Goal: Task Accomplishment & Management: Manage account settings

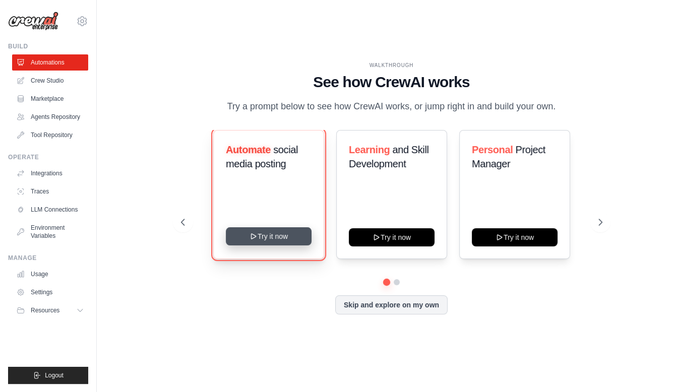
click at [260, 241] on button "Try it now" at bounding box center [269, 236] width 86 height 18
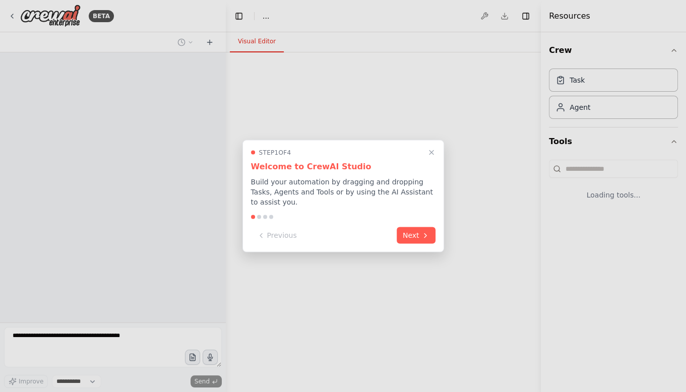
select select "****"
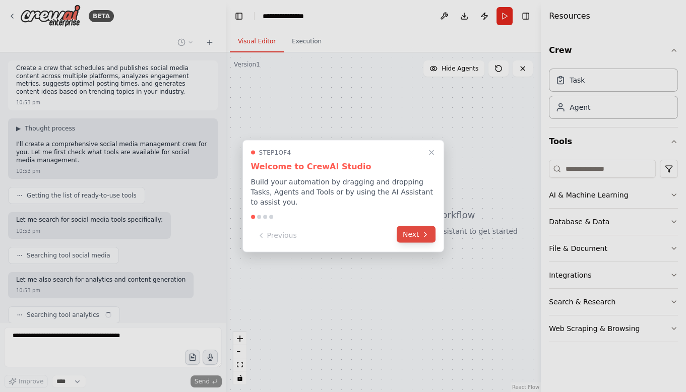
scroll to position [32, 0]
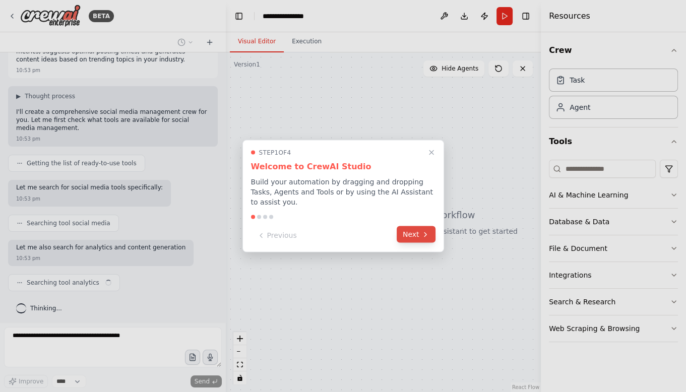
click at [408, 234] on button "Next" at bounding box center [416, 234] width 39 height 17
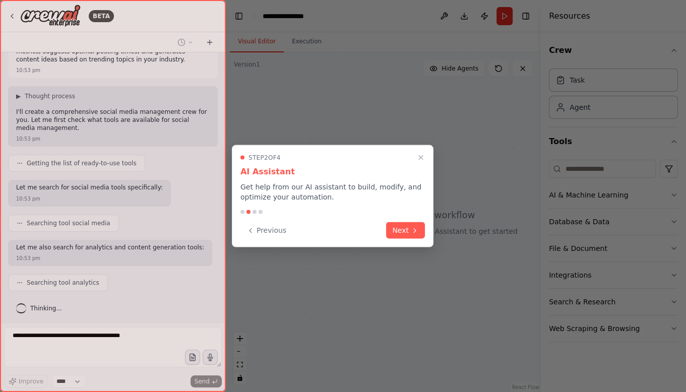
scroll to position [57, 0]
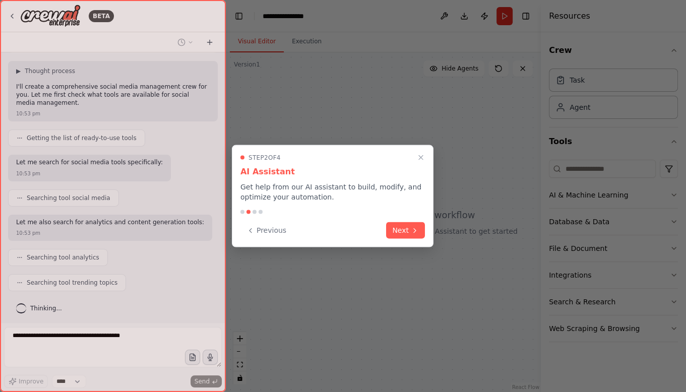
click at [408, 234] on button "Next" at bounding box center [405, 230] width 39 height 17
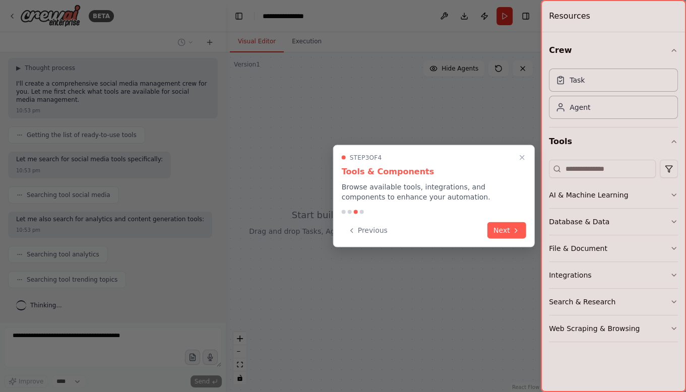
scroll to position [117, 0]
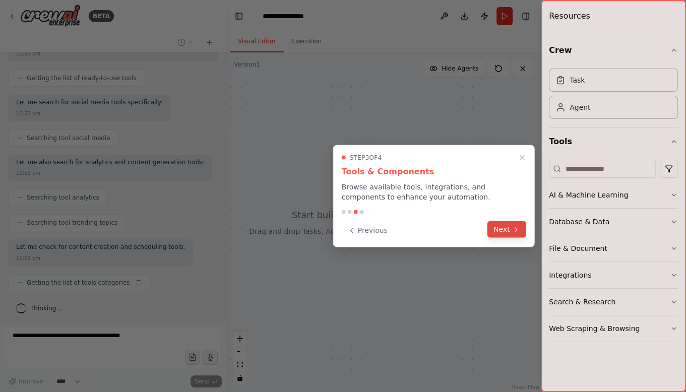
click at [496, 231] on button "Next" at bounding box center [507, 229] width 39 height 17
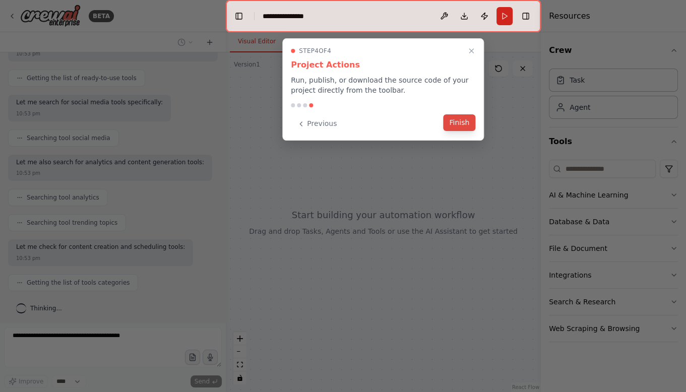
scroll to position [143, 0]
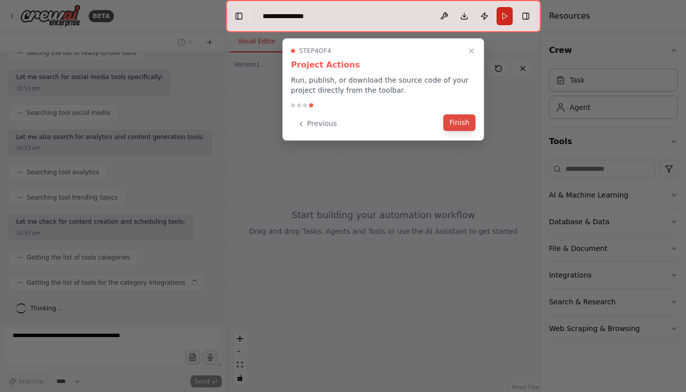
click at [472, 129] on button "Finish" at bounding box center [459, 122] width 32 height 17
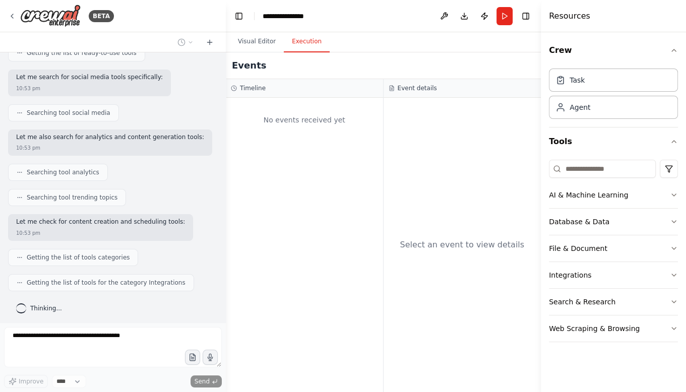
click at [307, 47] on button "Execution" at bounding box center [307, 41] width 46 height 21
click at [267, 44] on button "Visual Editor" at bounding box center [257, 41] width 54 height 21
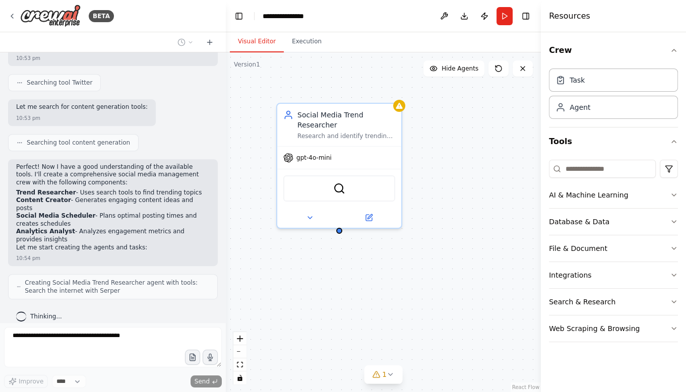
scroll to position [436, 0]
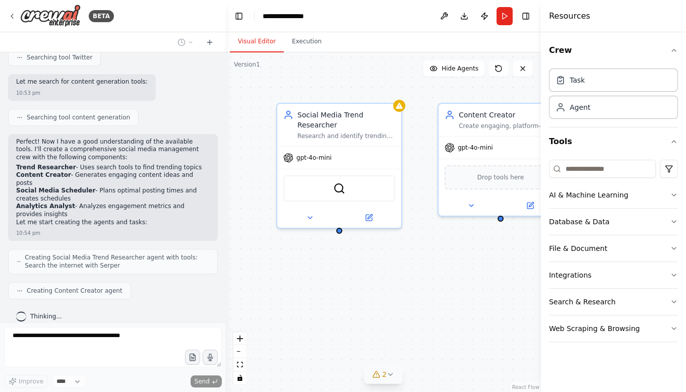
click at [381, 381] on button "2" at bounding box center [383, 375] width 39 height 19
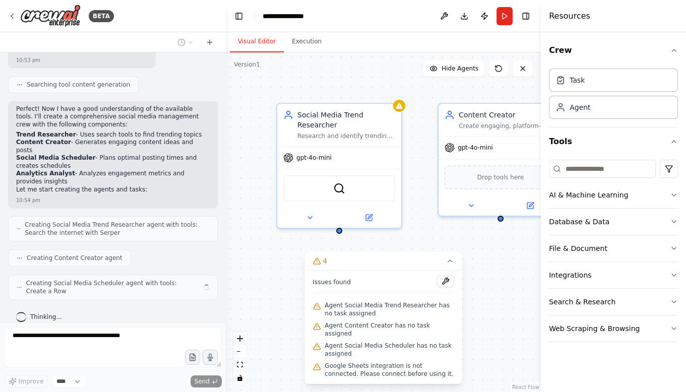
scroll to position [460, 0]
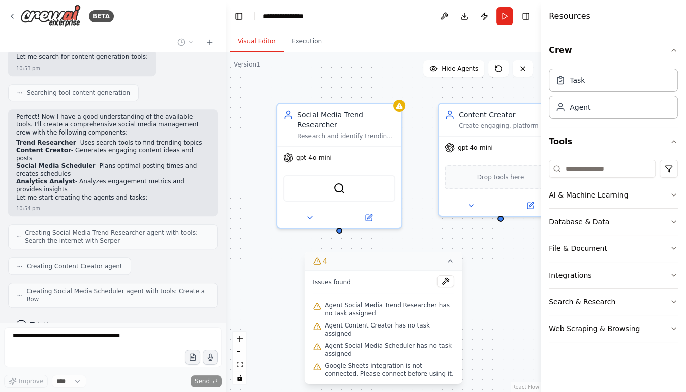
click at [451, 271] on button "4" at bounding box center [384, 261] width 158 height 19
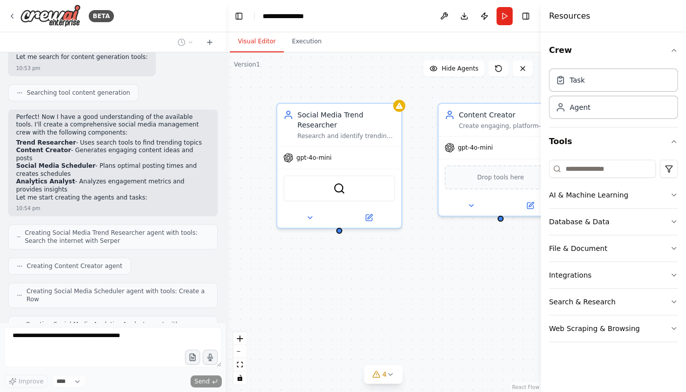
scroll to position [494, 0]
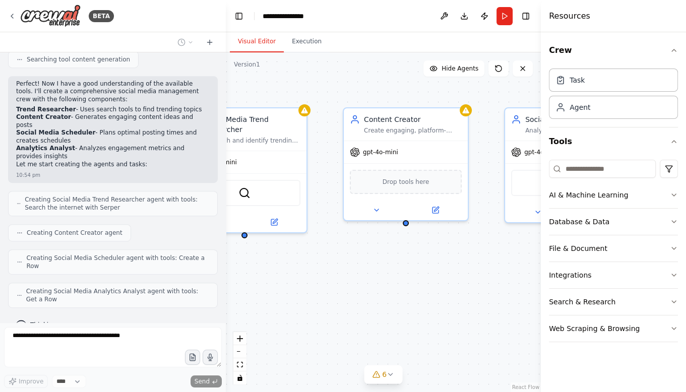
drag, startPoint x: 439, startPoint y: 256, endPoint x: 344, endPoint y: 260, distance: 94.4
click at [344, 260] on div "Social Media Trend Researcher Research and identify trending topics, hashtags, …" at bounding box center [383, 222] width 315 height 340
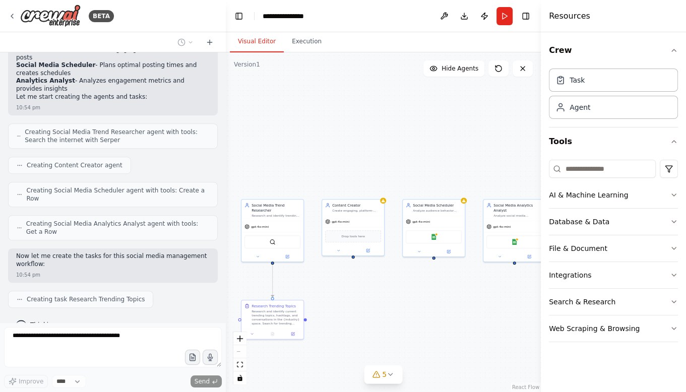
scroll to position [586, 0]
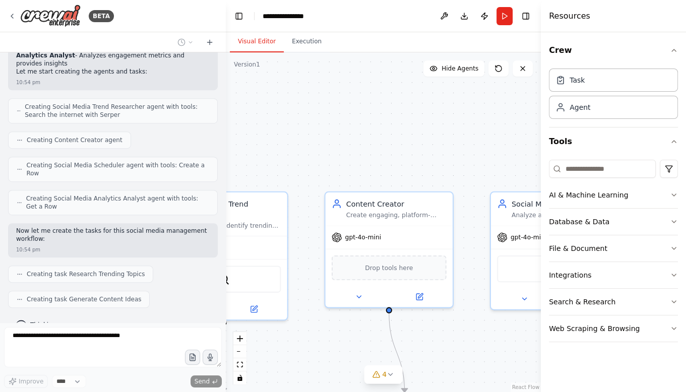
click at [327, 369] on div ".deletable-edge-delete-btn { width: 20px; height: 20px; border: 0px solid #ffff…" at bounding box center [383, 222] width 315 height 340
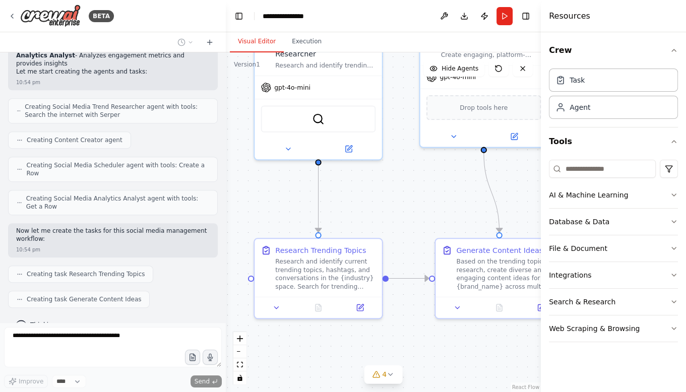
drag, startPoint x: 327, startPoint y: 369, endPoint x: 422, endPoint y: 208, distance: 186.3
click at [422, 208] on div ".deletable-edge-delete-btn { width: 20px; height: 20px; border: 0px solid #ffff…" at bounding box center [383, 222] width 315 height 340
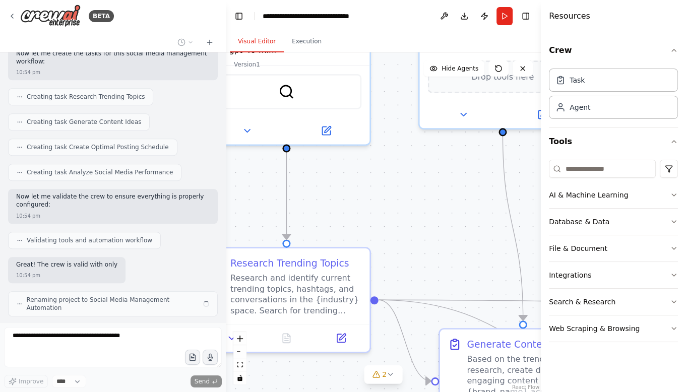
scroll to position [771, 0]
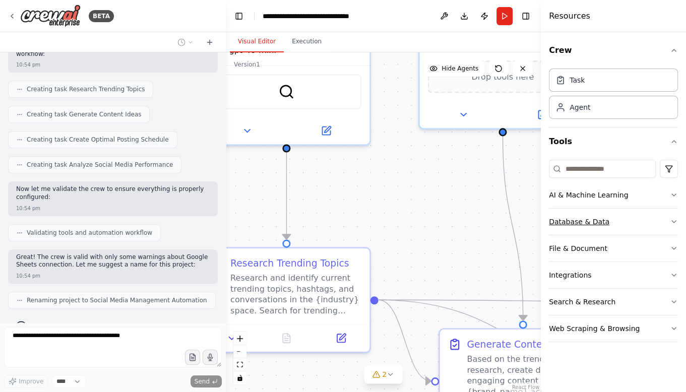
click at [587, 224] on div "Database & Data" at bounding box center [579, 222] width 61 height 10
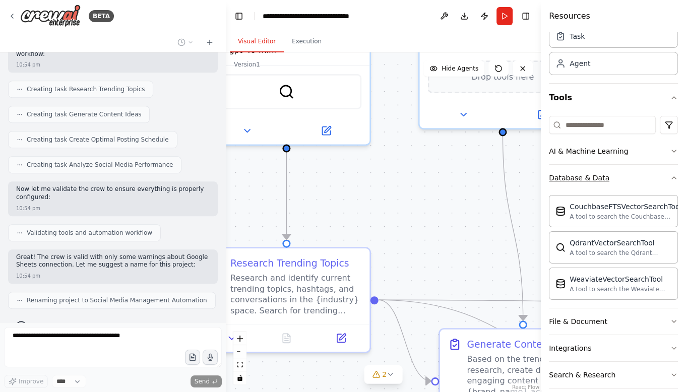
scroll to position [82, 0]
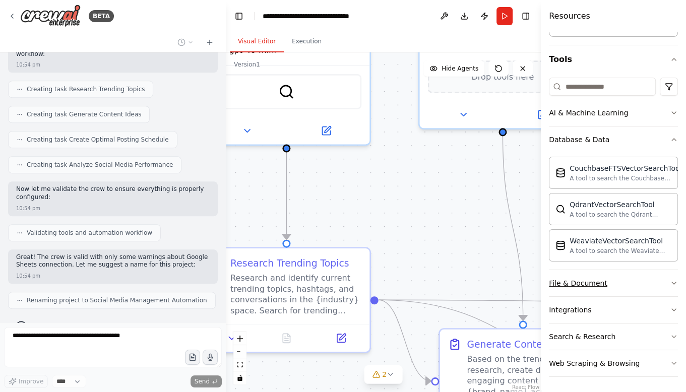
click at [620, 288] on button "File & Document" at bounding box center [613, 283] width 129 height 26
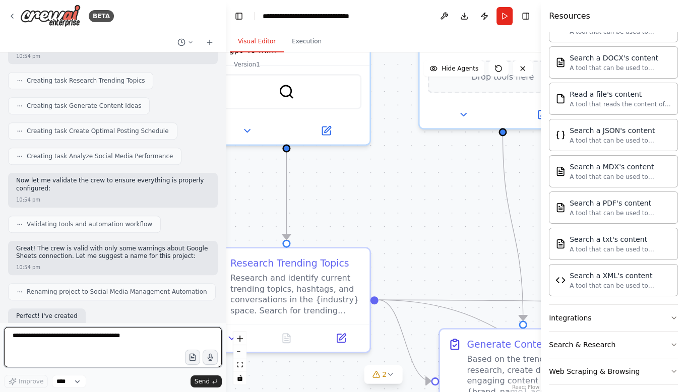
scroll to position [380, 0]
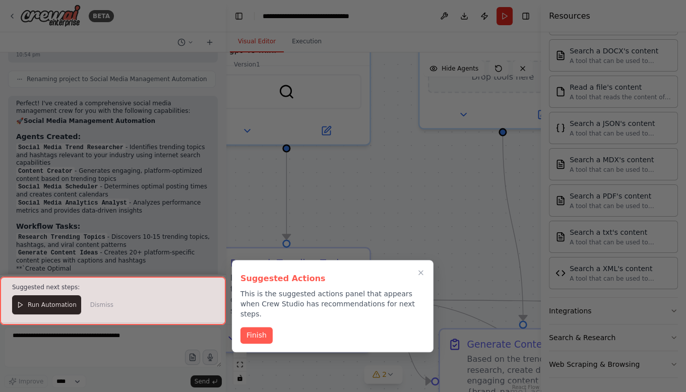
click at [46, 307] on div at bounding box center [113, 301] width 226 height 48
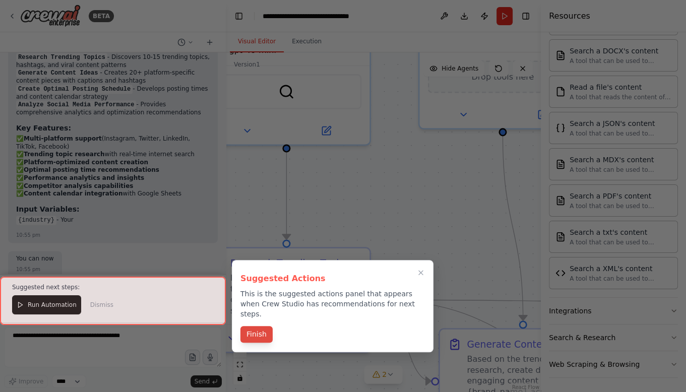
click at [258, 326] on button "Finish" at bounding box center [256, 334] width 32 height 17
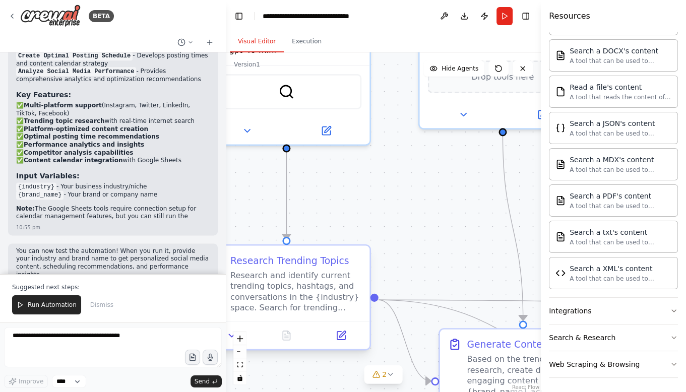
scroll to position [1214, 0]
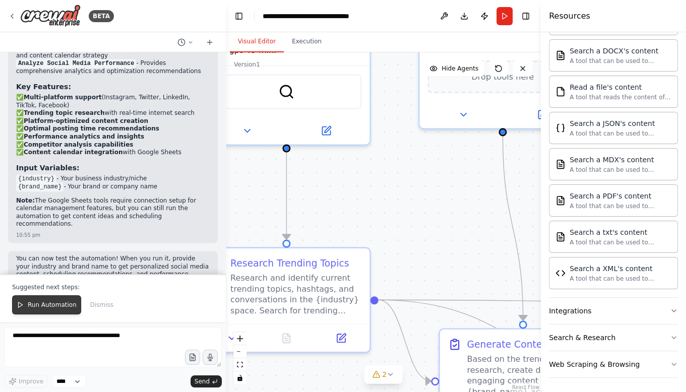
click at [46, 308] on span "Run Automation" at bounding box center [52, 305] width 49 height 8
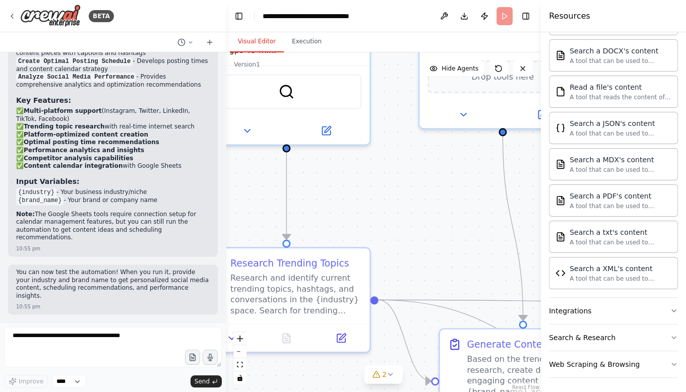
scroll to position [1166, 0]
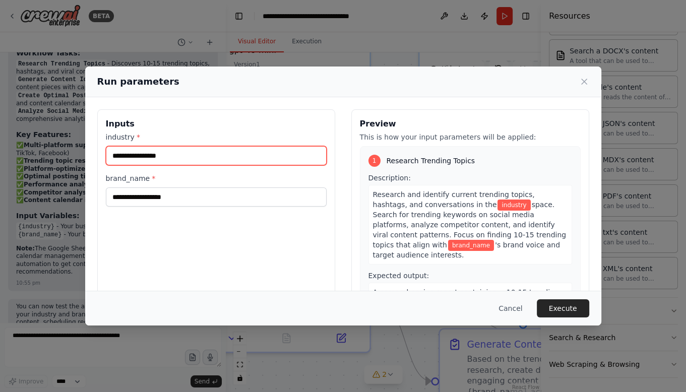
click at [146, 158] on input "industry *" at bounding box center [216, 155] width 221 height 19
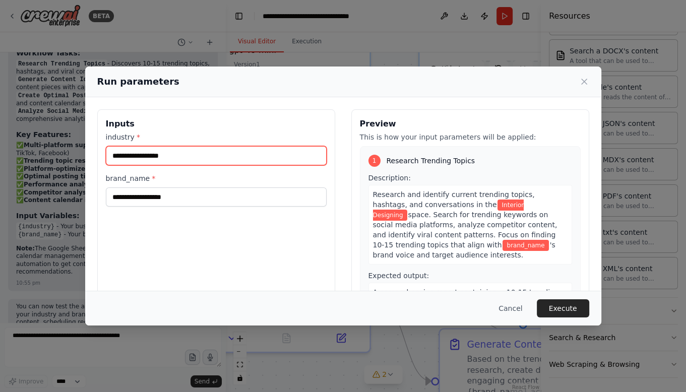
type input "**********"
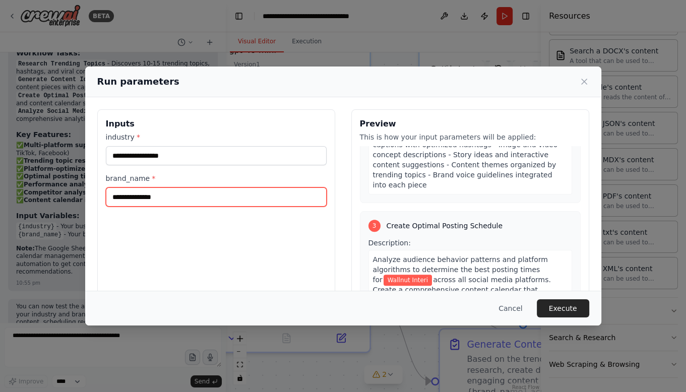
scroll to position [411, 0]
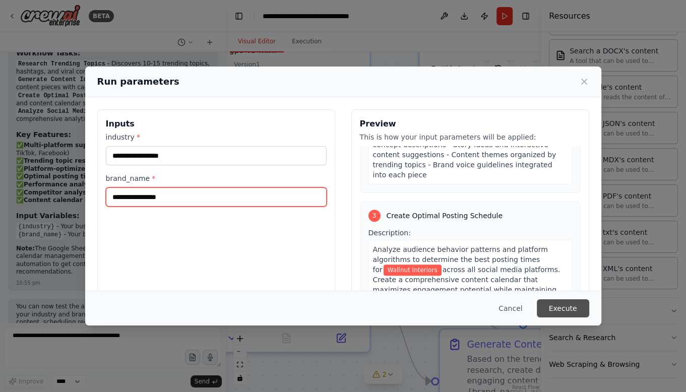
type input "**********"
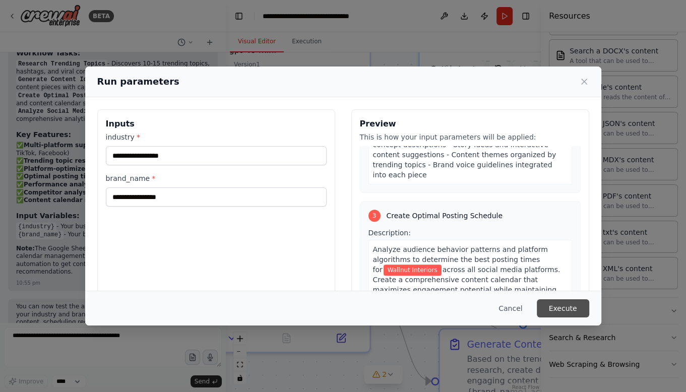
click at [553, 313] on button "Execute" at bounding box center [563, 308] width 52 height 18
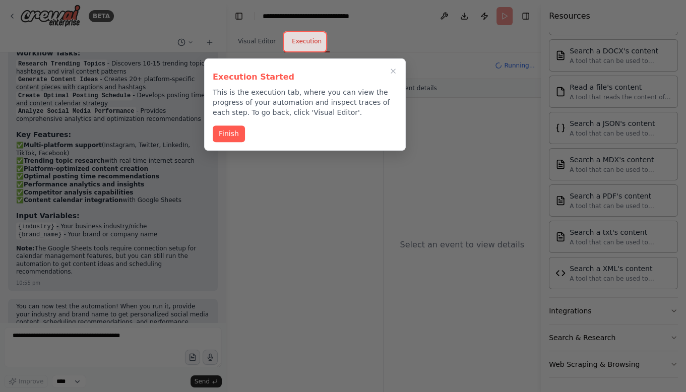
click at [226, 125] on div "Execution Started This is the execution tab, where you can view the progress of…" at bounding box center [305, 104] width 202 height 92
click at [226, 126] on button "Finish" at bounding box center [229, 133] width 32 height 17
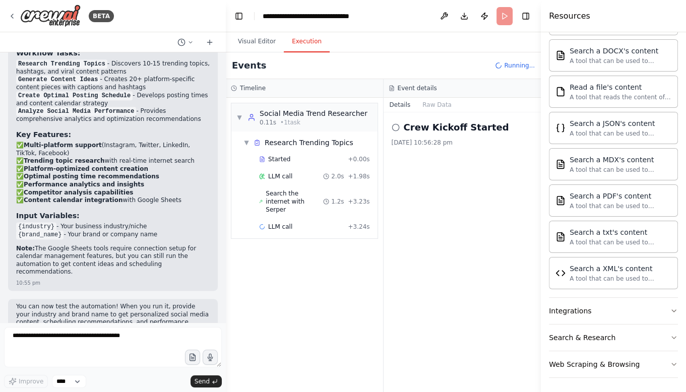
click at [243, 21] on button "Toggle Left Sidebar" at bounding box center [239, 16] width 14 height 14
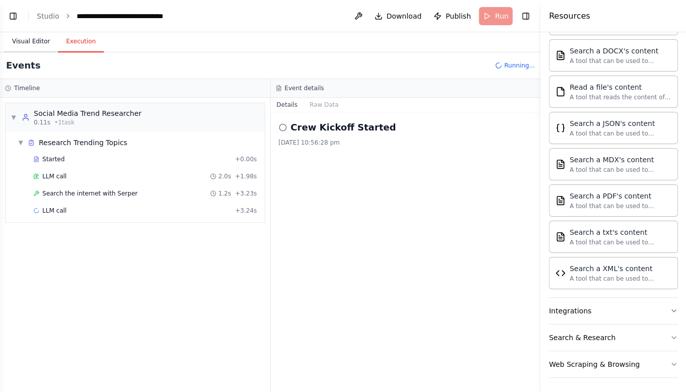
click at [35, 45] on button "Visual Editor" at bounding box center [31, 41] width 54 height 21
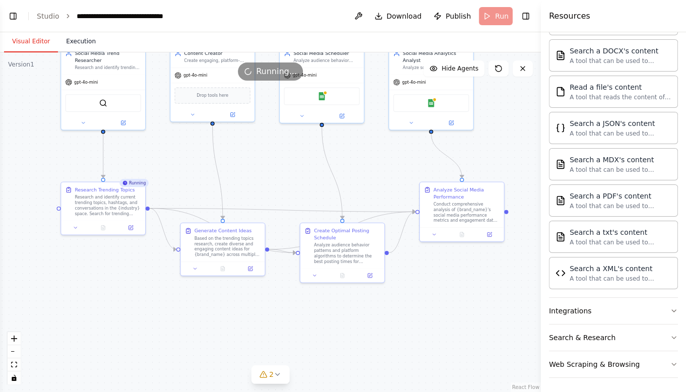
click at [83, 46] on button "Execution" at bounding box center [81, 41] width 46 height 21
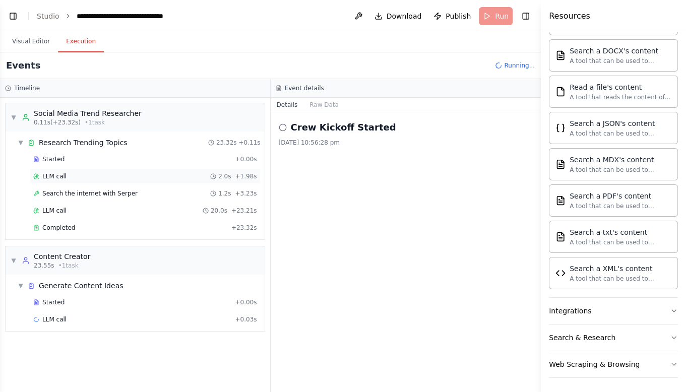
click at [72, 180] on div "LLM call 2.0s + 1.98s" at bounding box center [145, 176] width 231 height 15
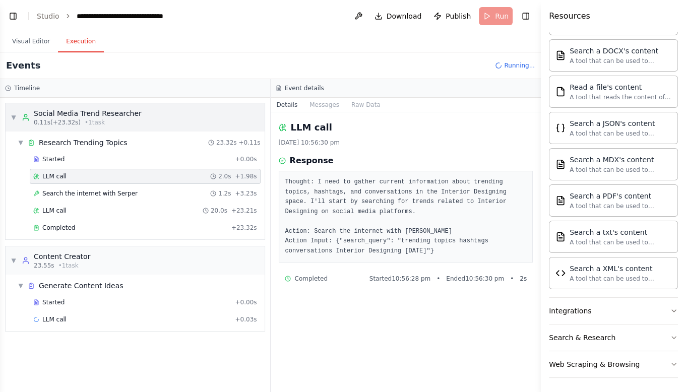
click at [10, 116] on div "▼ Social Media Trend Researcher 0.11s (+23.32s) • 1 task" at bounding box center [135, 117] width 259 height 28
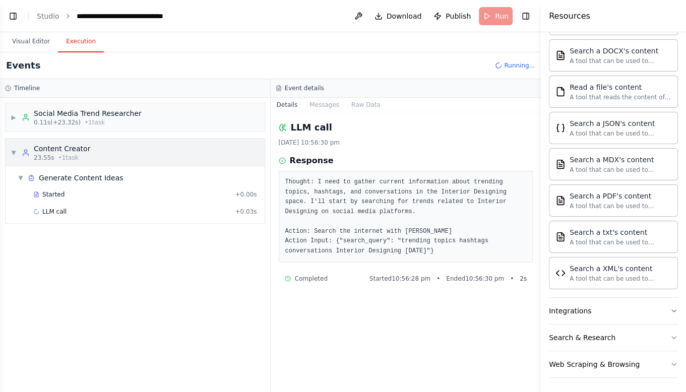
click at [16, 151] on span "▼" at bounding box center [14, 153] width 6 height 8
click at [68, 145] on div "Content Creator" at bounding box center [62, 149] width 56 height 10
click at [34, 92] on h3 "Timeline" at bounding box center [27, 88] width 26 height 8
click at [318, 105] on button "Messages" at bounding box center [325, 105] width 42 height 14
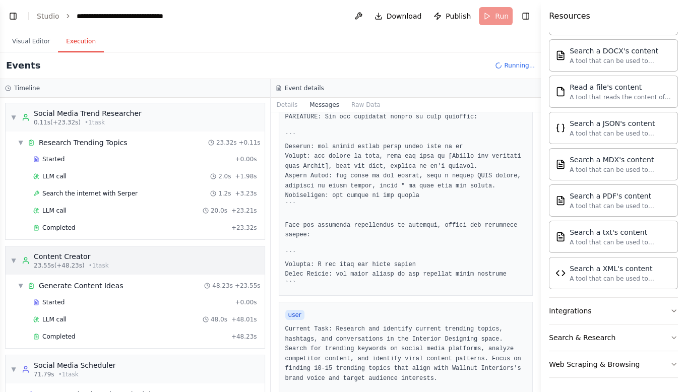
scroll to position [58, 0]
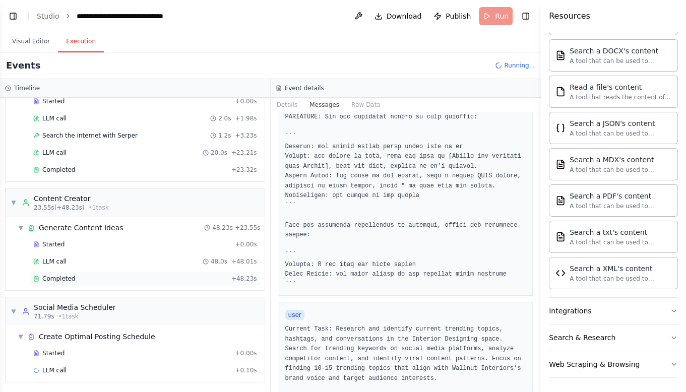
click at [200, 275] on div "Completed" at bounding box center [130, 279] width 194 height 8
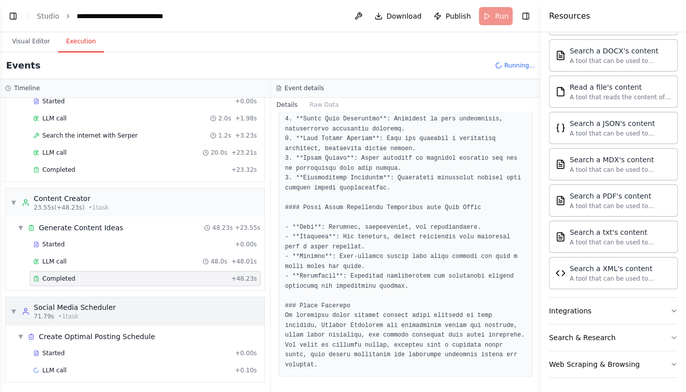
scroll to position [0, 0]
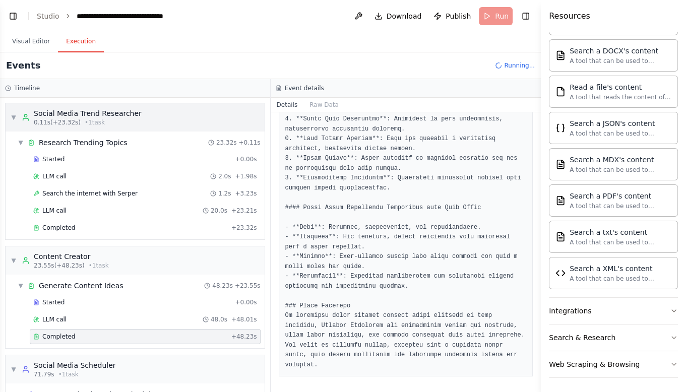
click at [14, 116] on span "▼" at bounding box center [14, 117] width 6 height 8
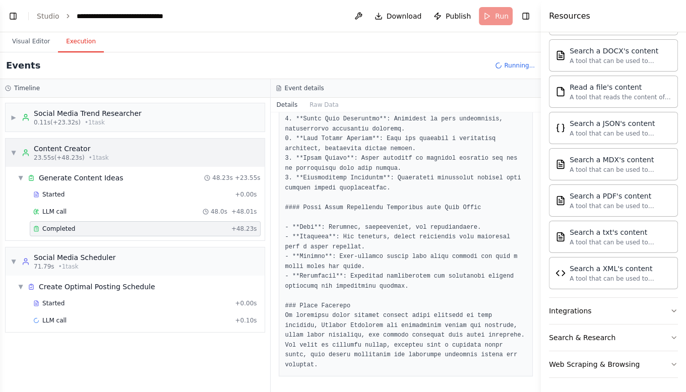
click at [12, 151] on span "▼" at bounding box center [14, 153] width 6 height 8
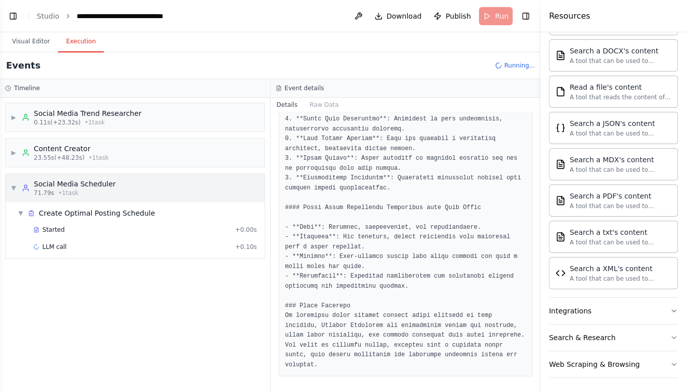
click at [15, 183] on div "▼ Social Media Scheduler 71.79s • 1 task" at bounding box center [63, 188] width 105 height 18
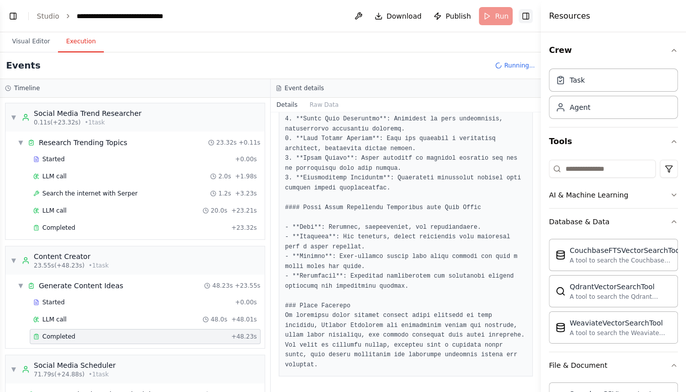
click at [521, 17] on button "Toggle Right Sidebar" at bounding box center [526, 16] width 14 height 14
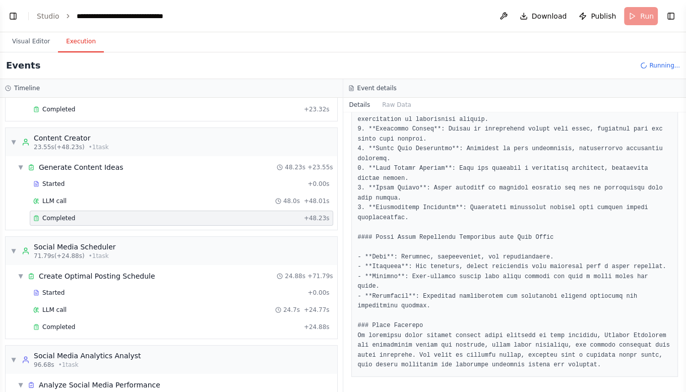
scroll to position [166, 0]
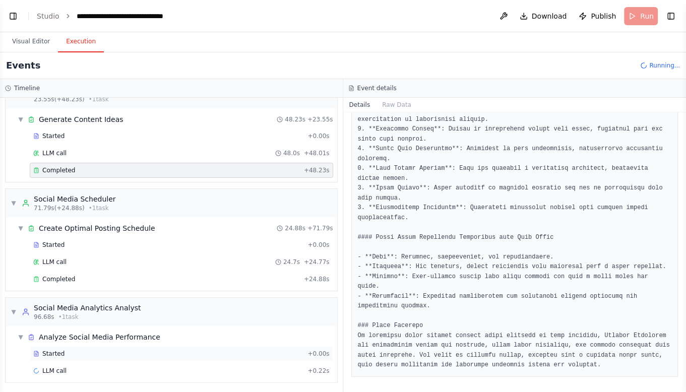
click at [58, 356] on span "Started" at bounding box center [53, 354] width 22 height 8
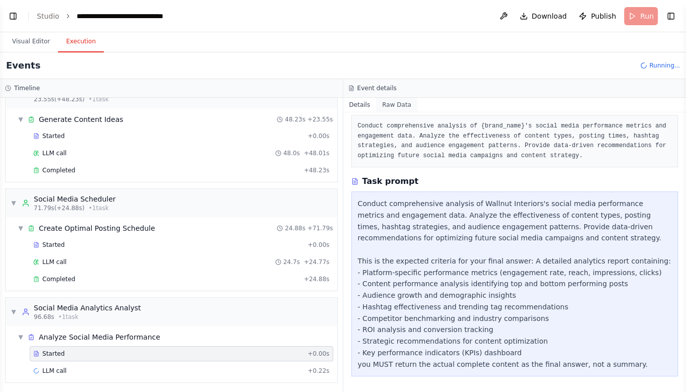
click at [384, 106] on button "Raw Data" at bounding box center [396, 105] width 41 height 14
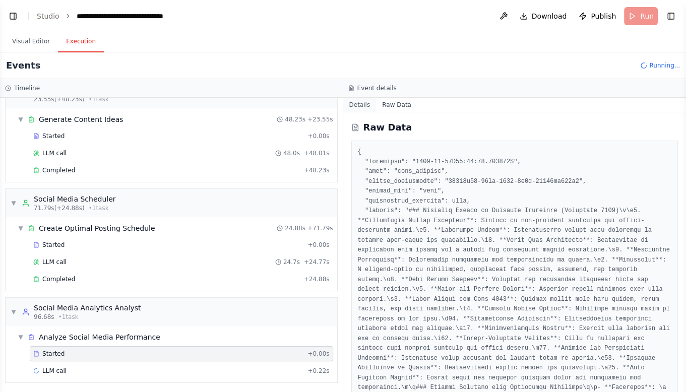
click at [360, 106] on button "Details" at bounding box center [359, 105] width 33 height 14
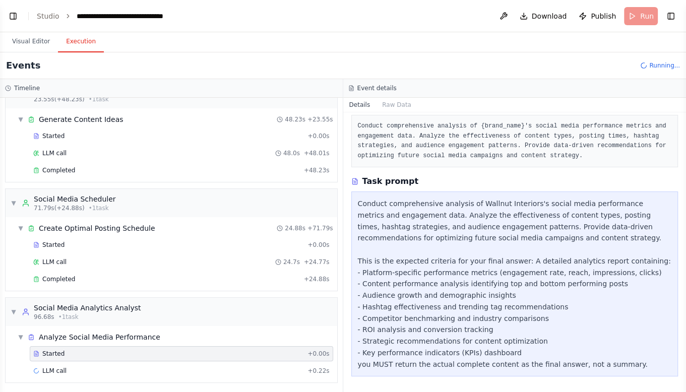
click at [196, 350] on div "Started" at bounding box center [168, 354] width 270 height 8
click at [120, 308] on div "Social Media Analytics Analyst" at bounding box center [87, 308] width 107 height 10
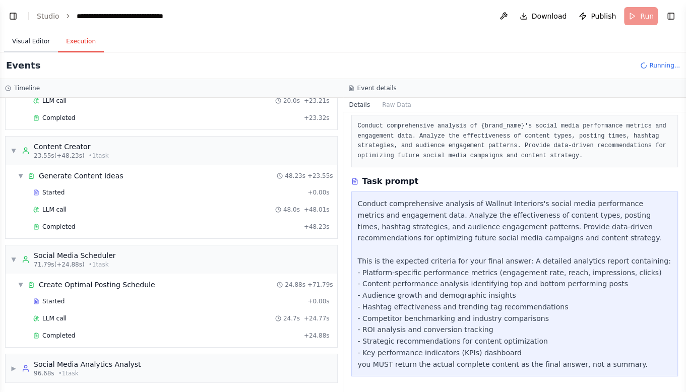
click at [40, 48] on button "Visual Editor" at bounding box center [31, 41] width 54 height 21
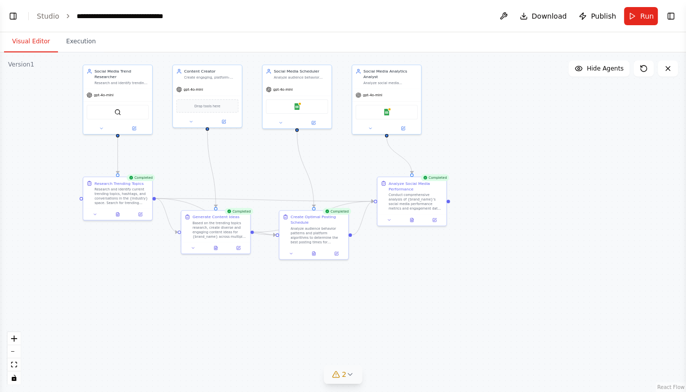
click at [349, 373] on icon at bounding box center [350, 375] width 8 height 8
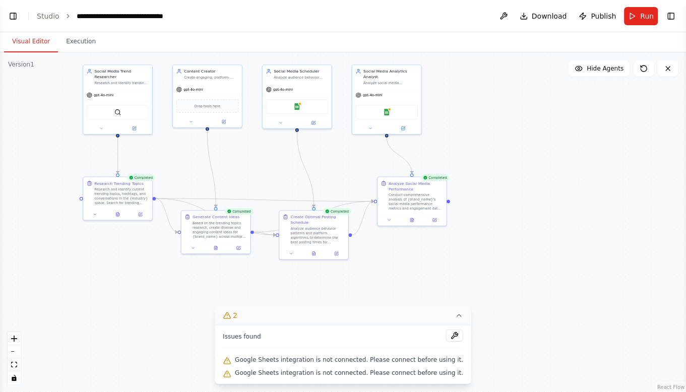
click at [455, 315] on icon at bounding box center [459, 316] width 8 height 8
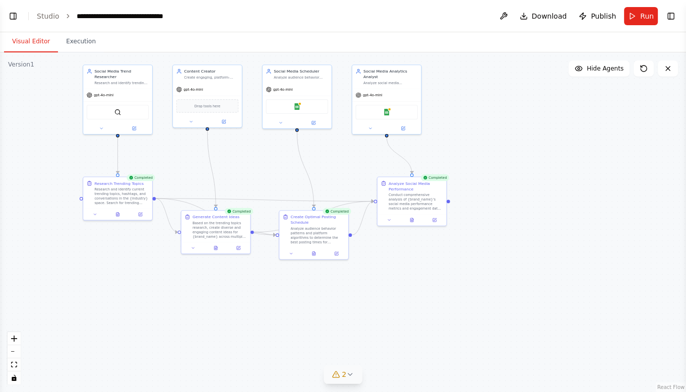
click at [346, 379] on span "2" at bounding box center [344, 375] width 5 height 10
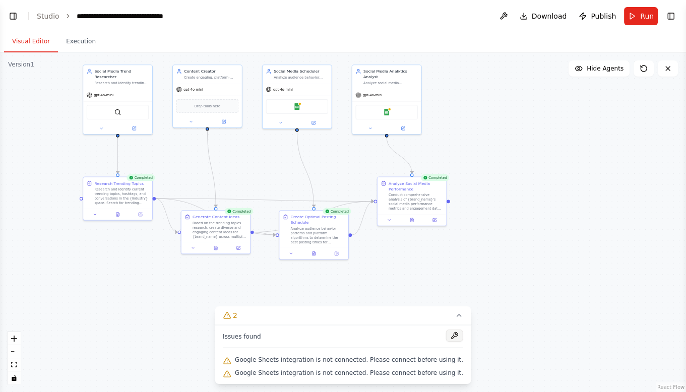
click at [447, 335] on button at bounding box center [454, 336] width 17 height 12
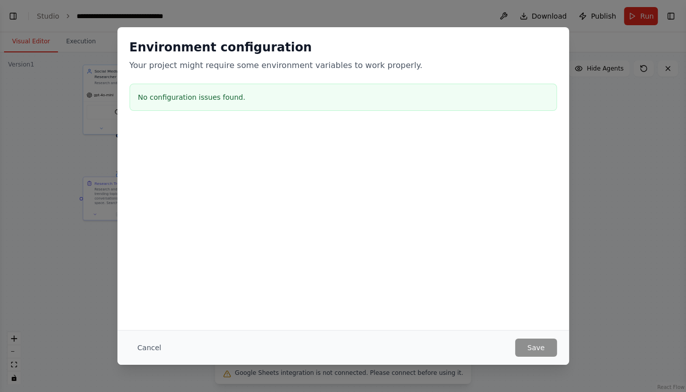
click at [201, 99] on h3 "No configuration issues found." at bounding box center [343, 97] width 410 height 10
click at [156, 348] on button "Cancel" at bounding box center [150, 348] width 40 height 18
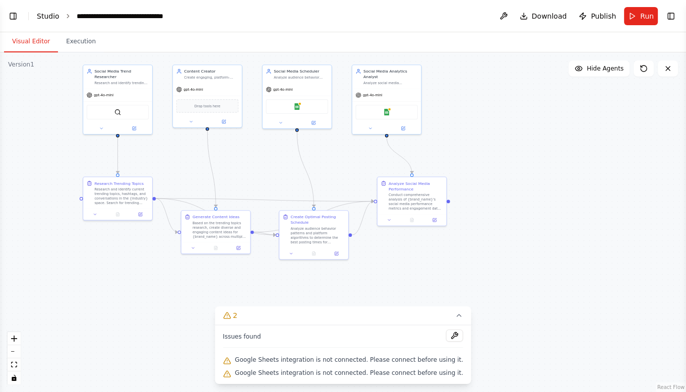
click at [38, 17] on link "Studio" at bounding box center [48, 16] width 23 height 8
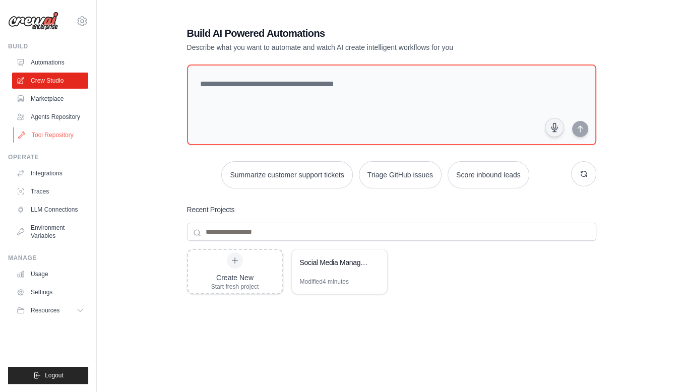
click at [34, 133] on link "Tool Repository" at bounding box center [51, 135] width 76 height 16
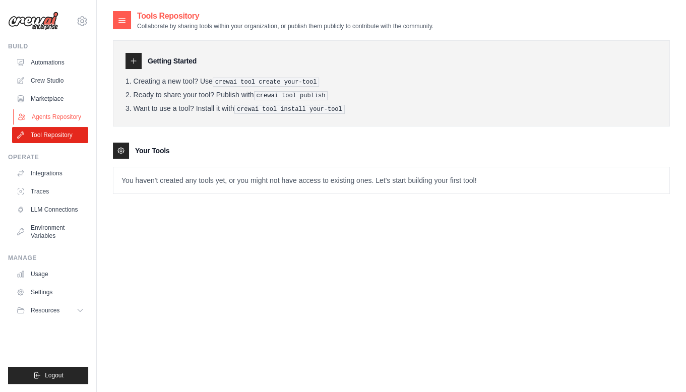
click at [36, 120] on link "Agents Repository" at bounding box center [51, 117] width 76 height 16
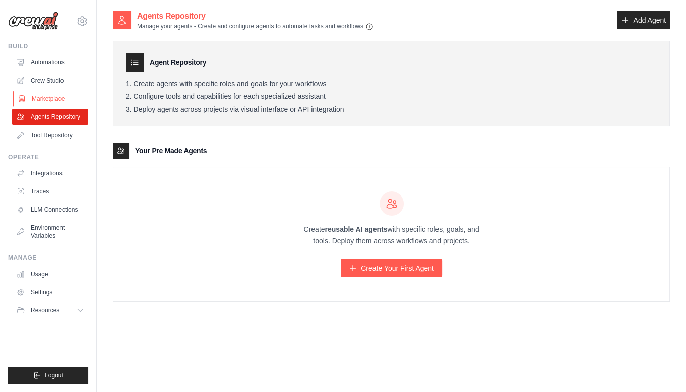
click at [39, 100] on link "Marketplace" at bounding box center [51, 99] width 76 height 16
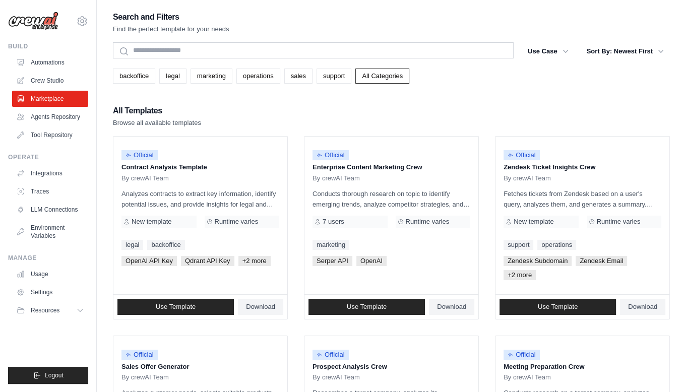
click at [300, 112] on div "All Templates Browse all available templates" at bounding box center [391, 116] width 557 height 24
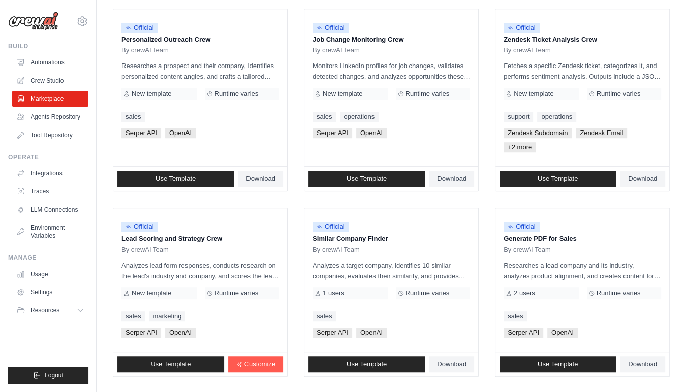
scroll to position [569, 0]
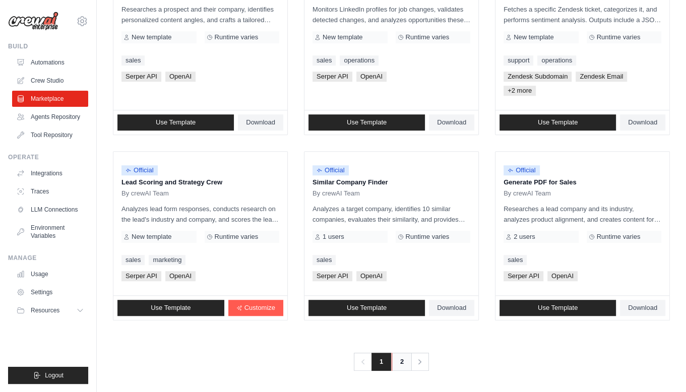
click at [397, 363] on link "2" at bounding box center [402, 362] width 20 height 18
click at [403, 359] on link "2" at bounding box center [402, 362] width 20 height 18
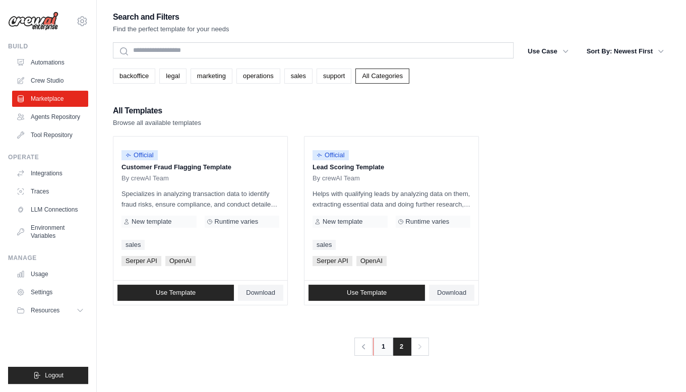
click at [383, 352] on link "1" at bounding box center [383, 347] width 20 height 18
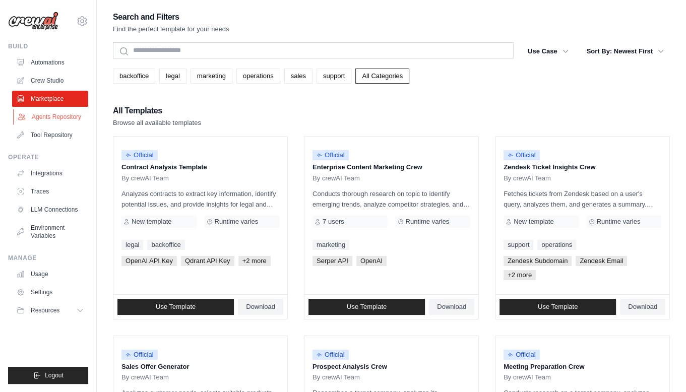
click at [63, 119] on link "Agents Repository" at bounding box center [51, 117] width 76 height 16
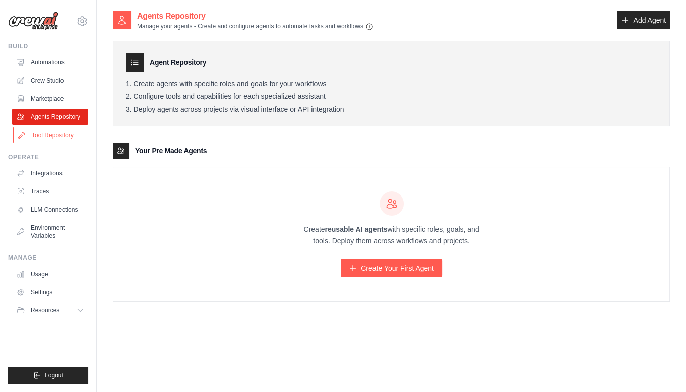
click at [63, 138] on link "Tool Repository" at bounding box center [51, 135] width 76 height 16
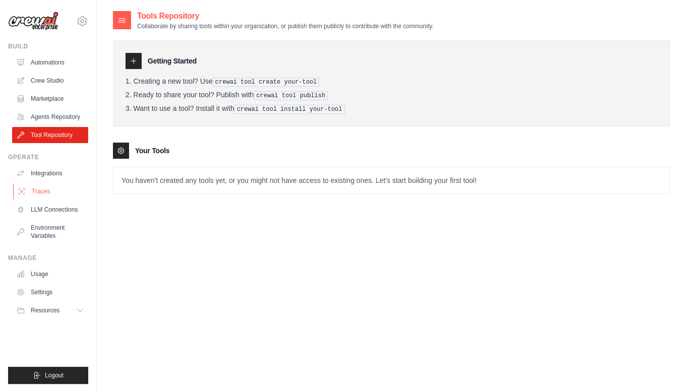
click at [64, 185] on link "Traces" at bounding box center [51, 192] width 76 height 16
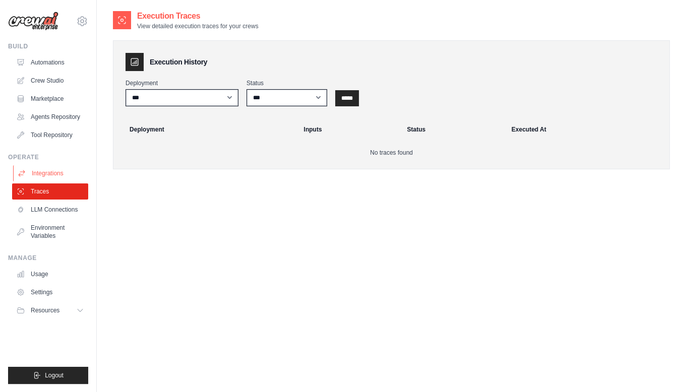
click at [60, 176] on link "Integrations" at bounding box center [51, 173] width 76 height 16
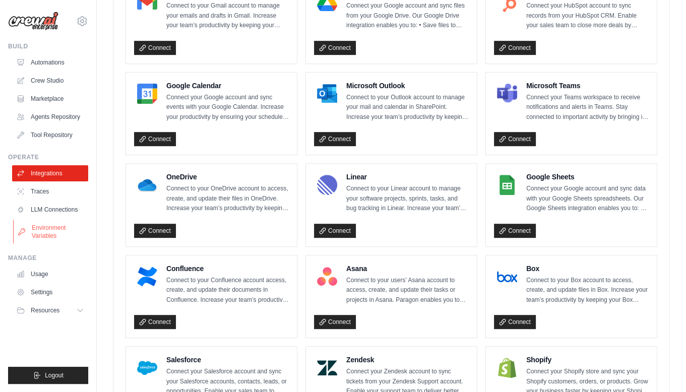
scroll to position [332, 0]
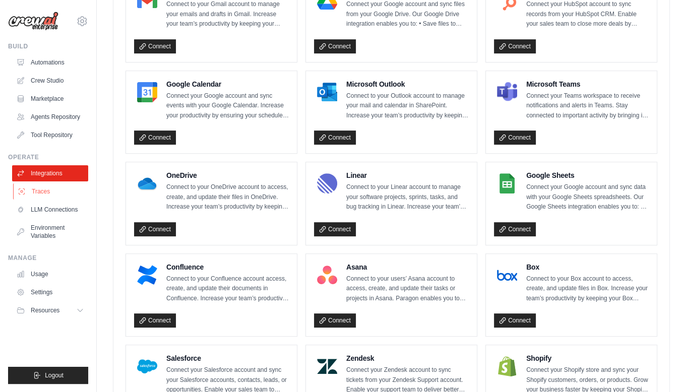
click at [55, 187] on link "Traces" at bounding box center [51, 192] width 76 height 16
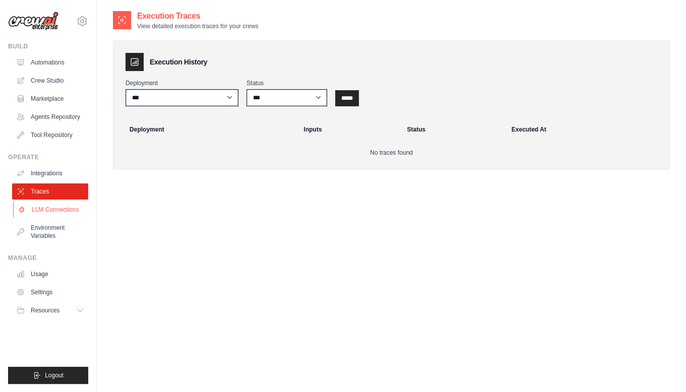
click at [57, 212] on link "LLM Connections" at bounding box center [51, 210] width 76 height 16
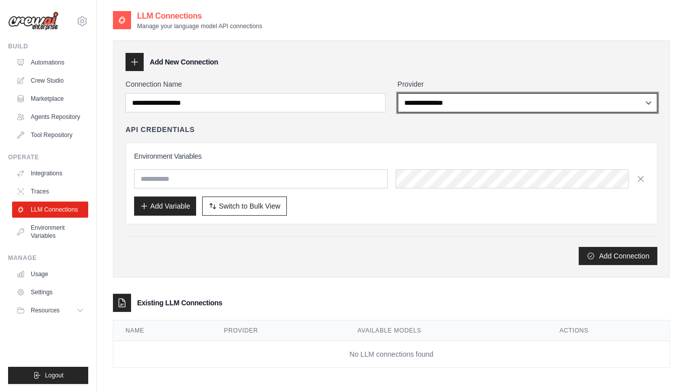
click at [430, 104] on select "**********" at bounding box center [528, 102] width 260 height 19
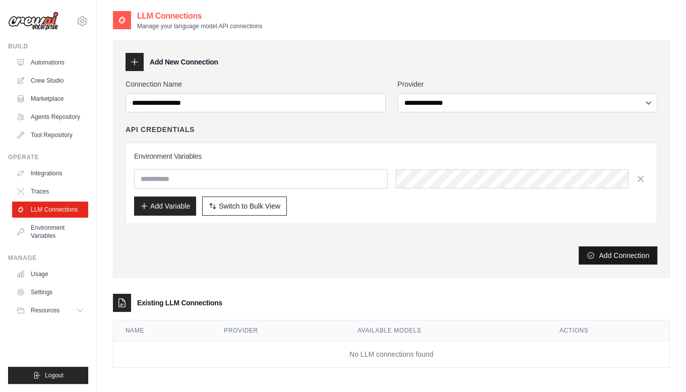
click at [629, 255] on button "Add Connection" at bounding box center [618, 256] width 79 height 18
click at [471, 251] on div "Add Connection" at bounding box center [392, 256] width 532 height 18
click at [77, 240] on link "Environment Variables" at bounding box center [51, 232] width 76 height 24
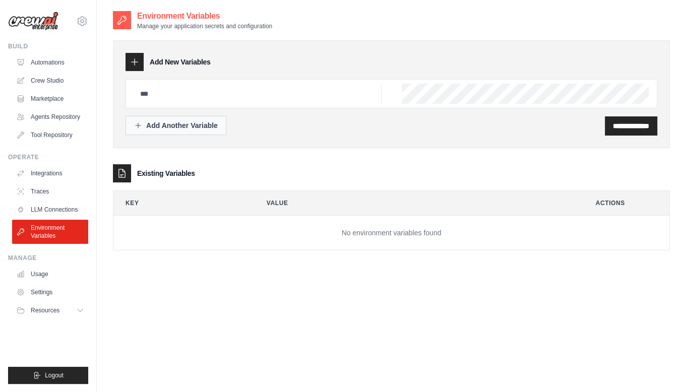
click at [187, 131] on button "Add Another Variable" at bounding box center [176, 125] width 101 height 19
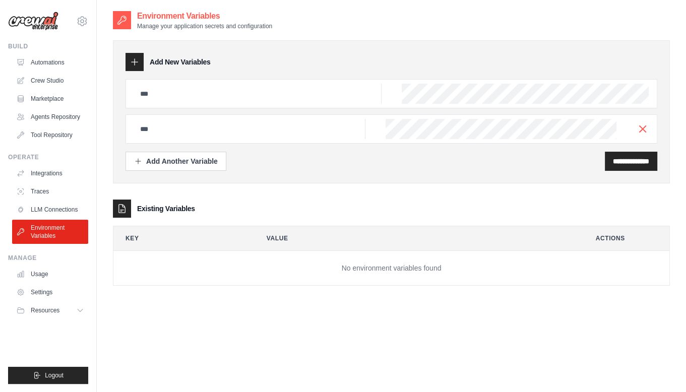
click at [210, 204] on div "Existing Variables" at bounding box center [391, 209] width 557 height 18
click at [39, 277] on link "Usage" at bounding box center [51, 274] width 76 height 16
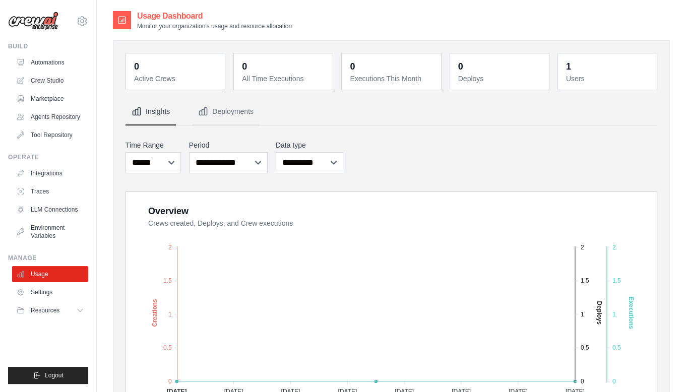
click at [39, 24] on img at bounding box center [33, 21] width 50 height 19
click at [85, 23] on icon at bounding box center [82, 21] width 9 height 9
click at [111, 63] on span "Settings" at bounding box center [125, 62] width 80 height 10
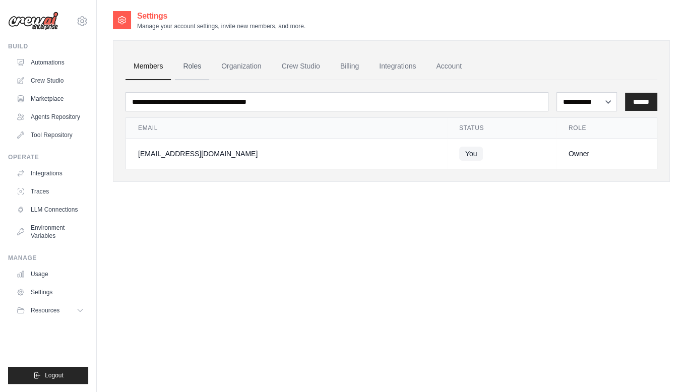
click at [192, 68] on link "Roles" at bounding box center [192, 66] width 34 height 27
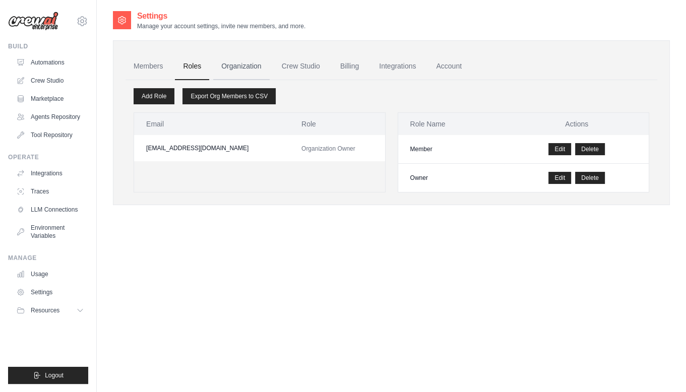
click at [226, 64] on link "Organization" at bounding box center [241, 66] width 56 height 27
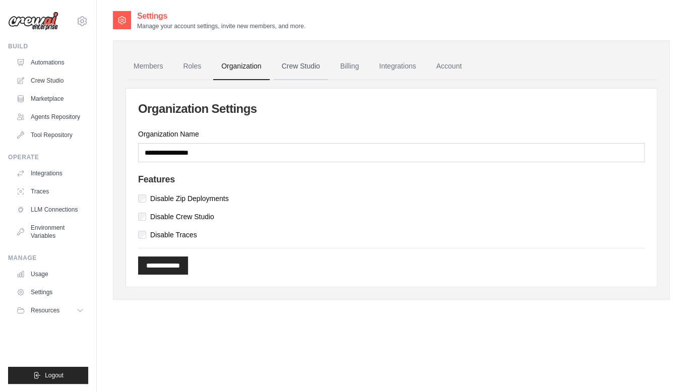
click at [298, 63] on link "Crew Studio" at bounding box center [301, 66] width 54 height 27
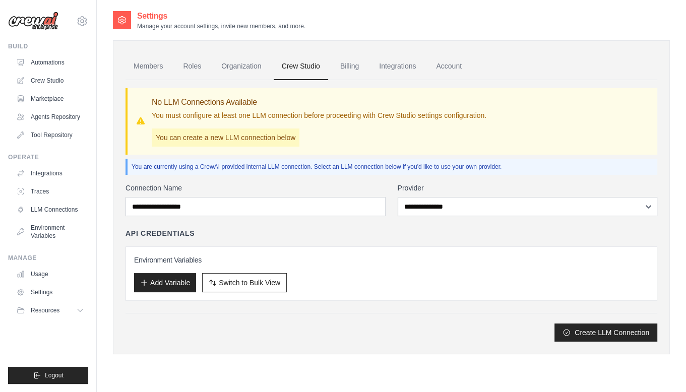
click at [351, 65] on link "Billing" at bounding box center [349, 66] width 35 height 27
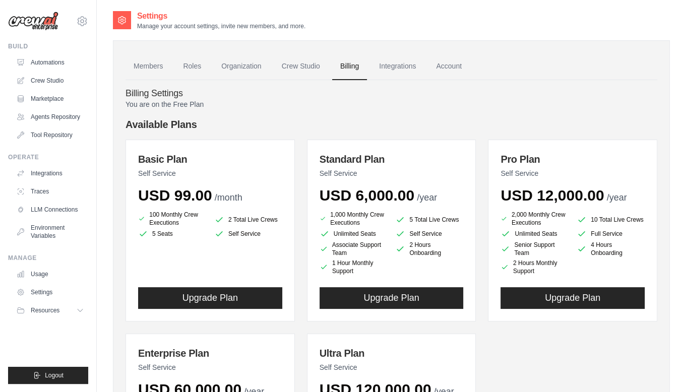
click at [338, 96] on h4 "Billing Settings" at bounding box center [392, 93] width 532 height 11
